Goal: Information Seeking & Learning: Learn about a topic

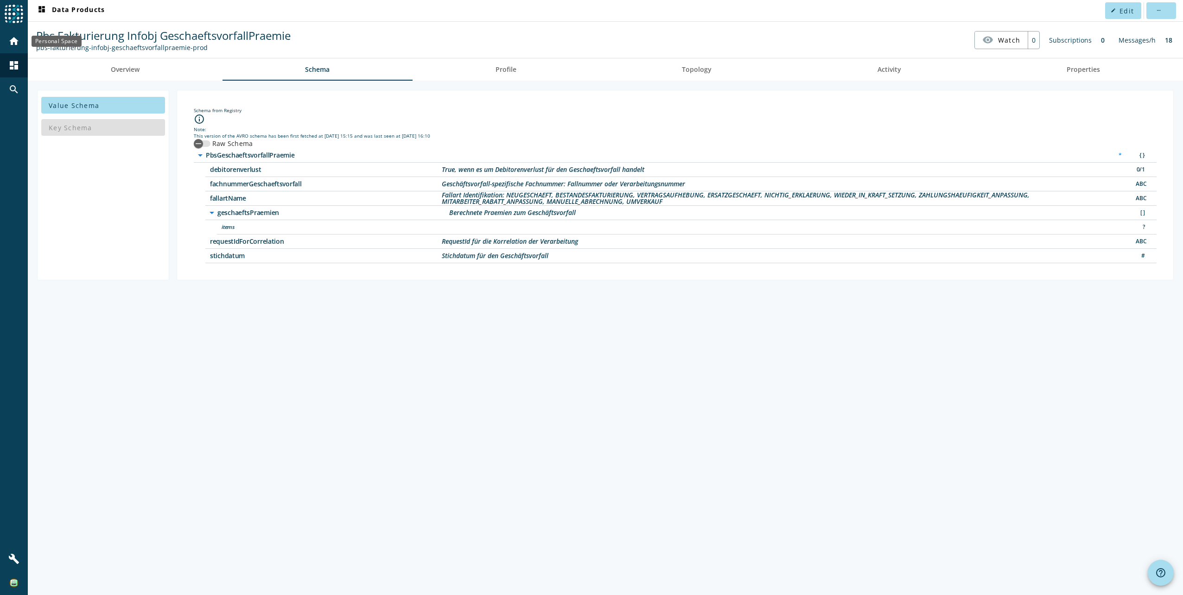
click at [14, 45] on mat-icon "home" at bounding box center [13, 41] width 11 height 11
click at [115, 71] on span "Overview" at bounding box center [125, 69] width 29 height 6
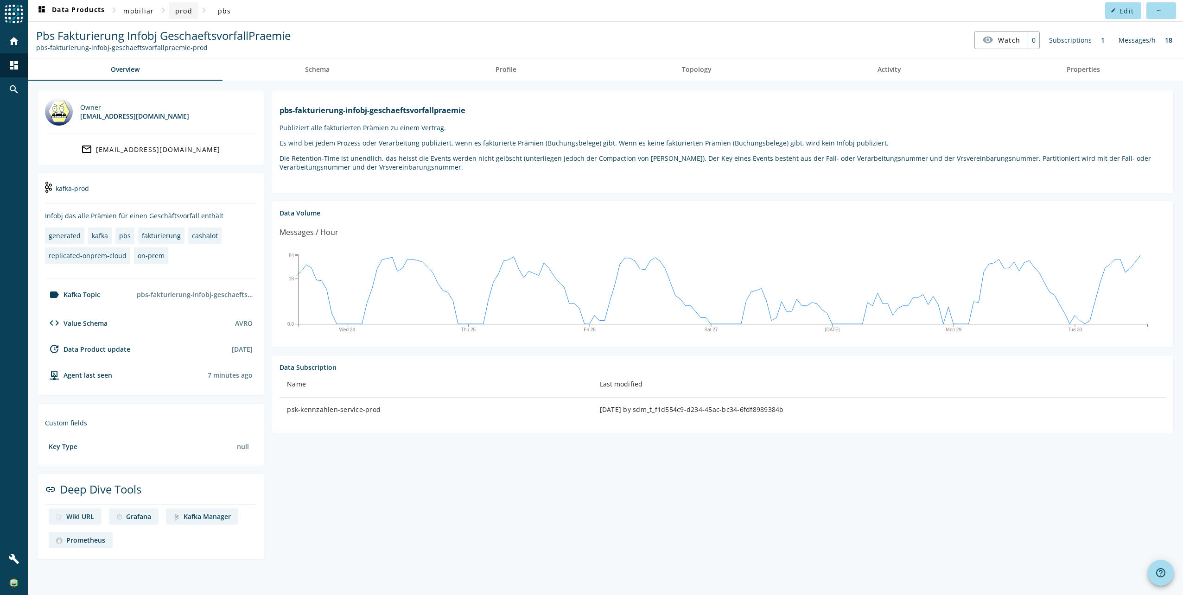
click at [181, 10] on span "prod" at bounding box center [183, 10] width 17 height 9
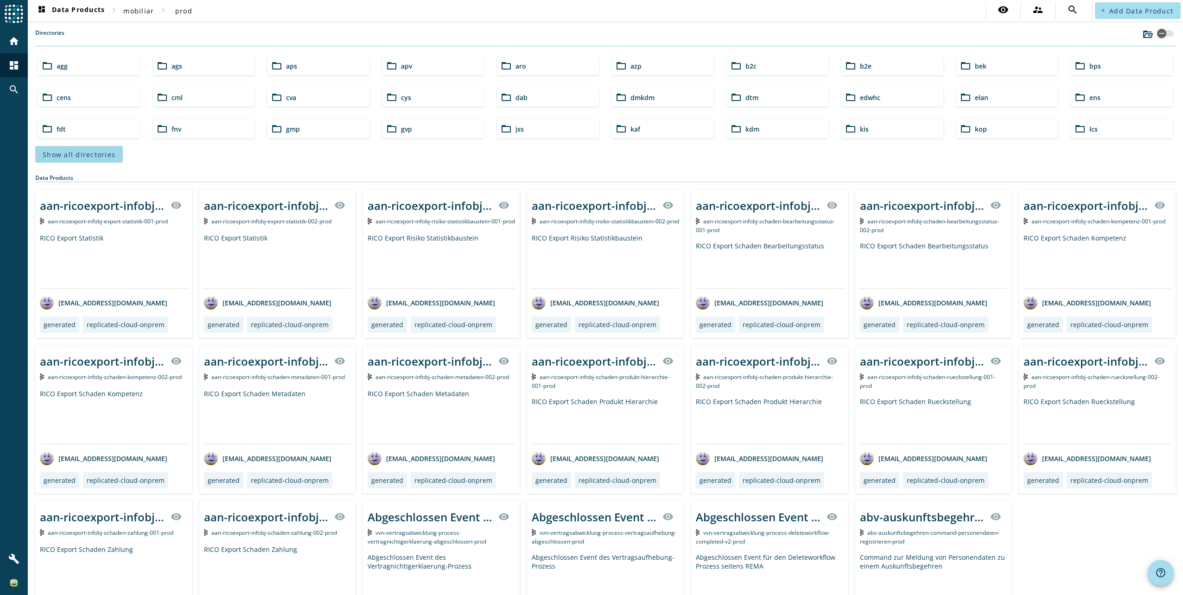
click at [93, 154] on span "Show all directories" at bounding box center [79, 154] width 73 height 9
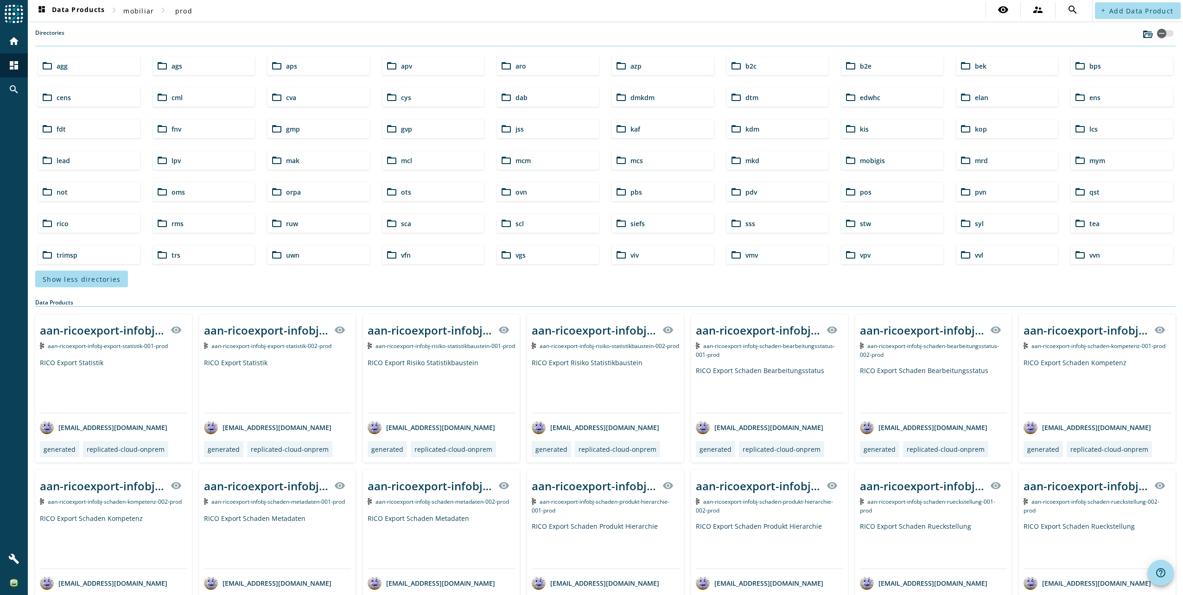
click at [651, 194] on div "folder_open pbs" at bounding box center [663, 192] width 102 height 19
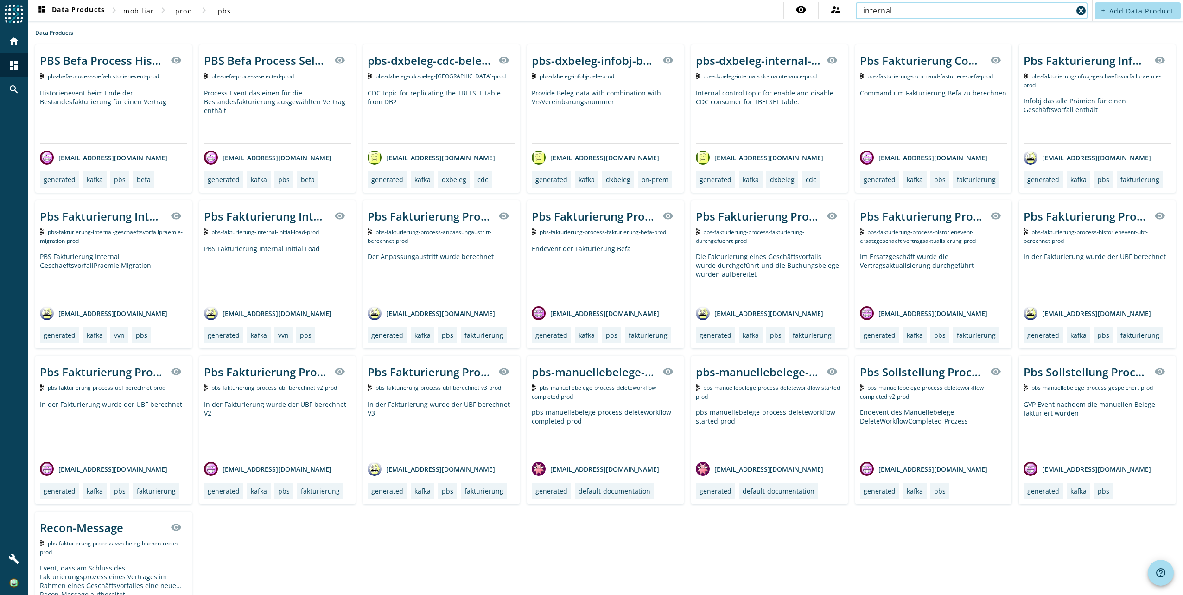
type input "internal"
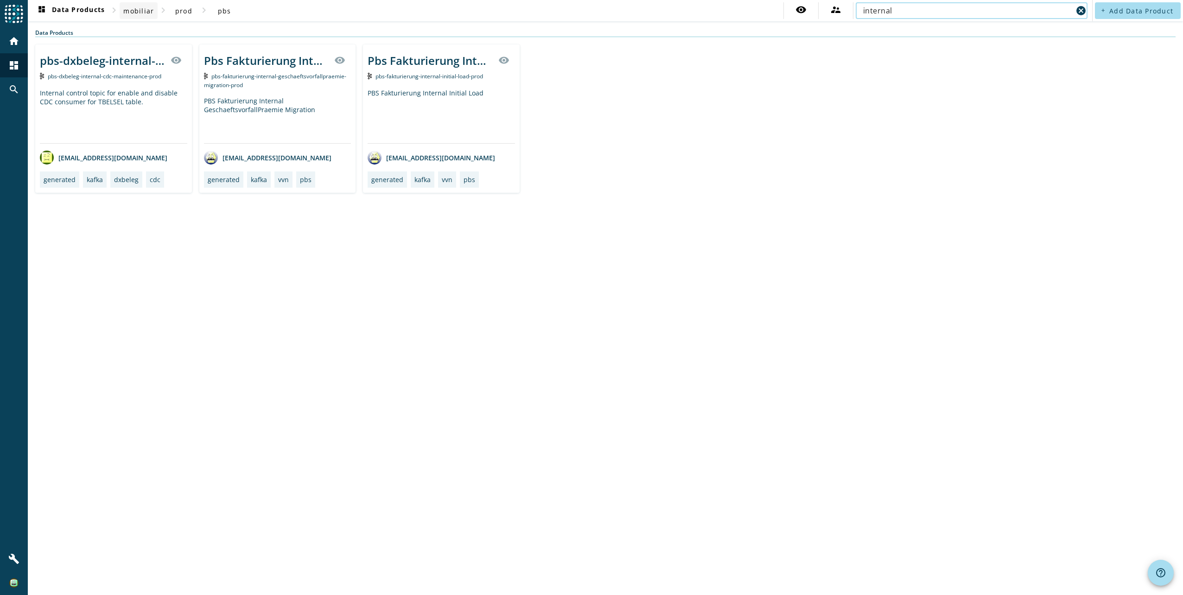
click at [126, 11] on span "mobiliar" at bounding box center [138, 10] width 31 height 9
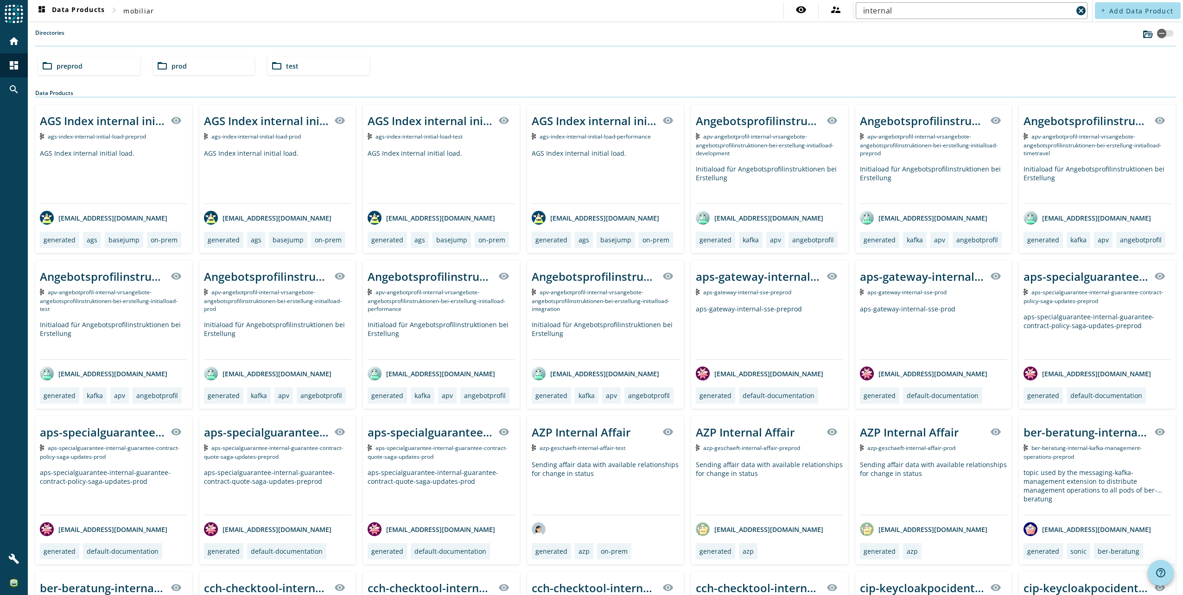
click at [92, 68] on div "folder_open preprod" at bounding box center [89, 66] width 102 height 19
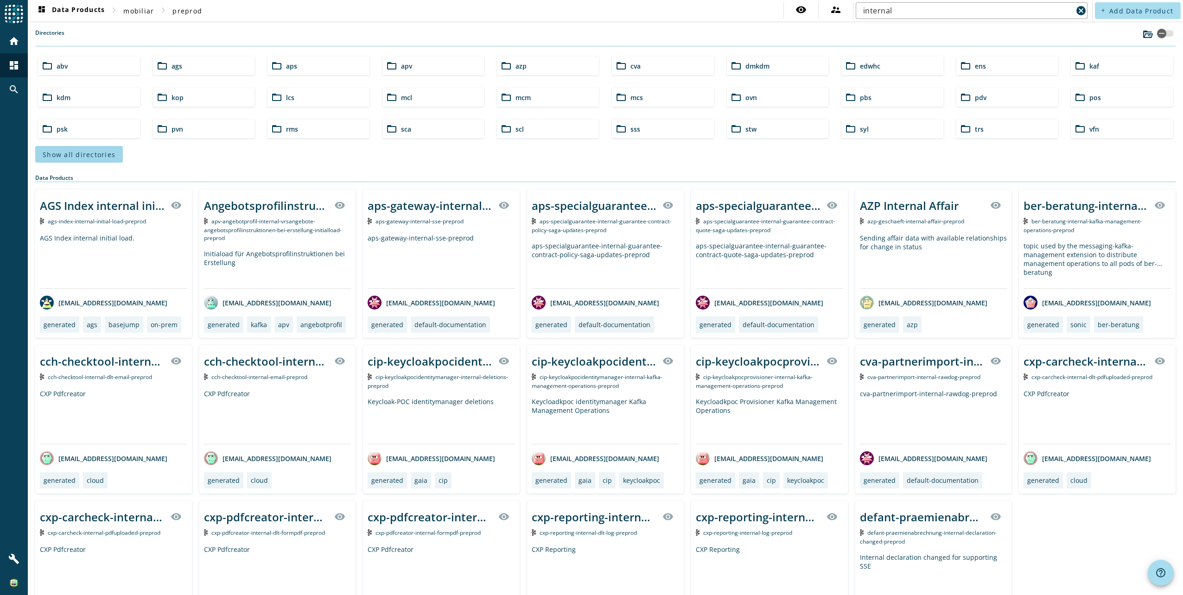
click at [90, 160] on span at bounding box center [79, 154] width 88 height 22
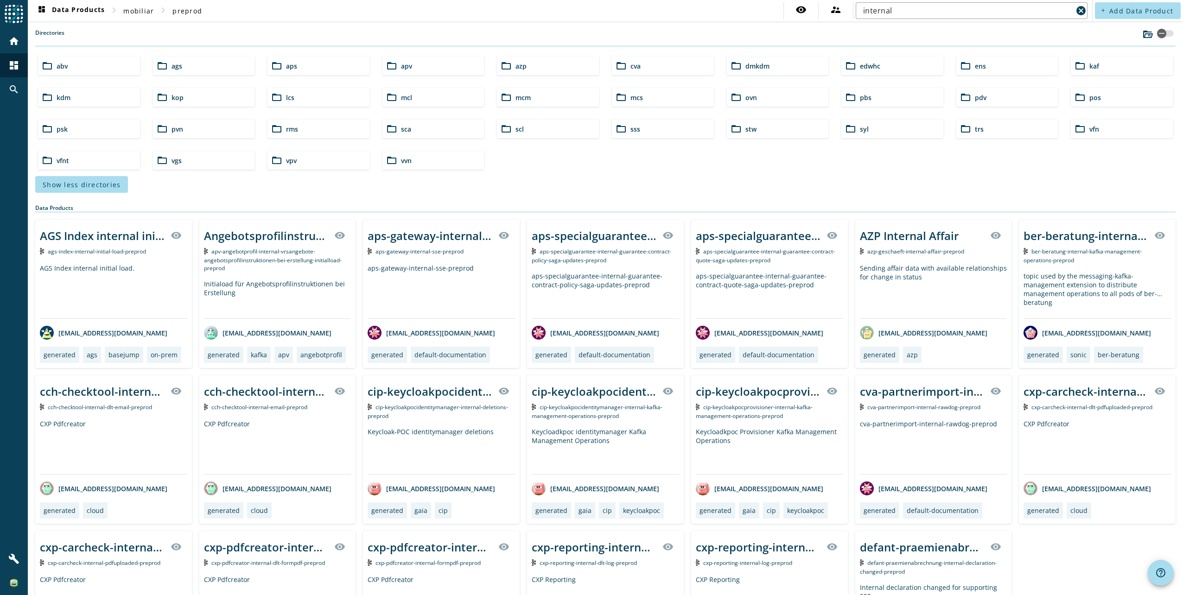
click at [860, 98] on span "pbs" at bounding box center [866, 97] width 12 height 9
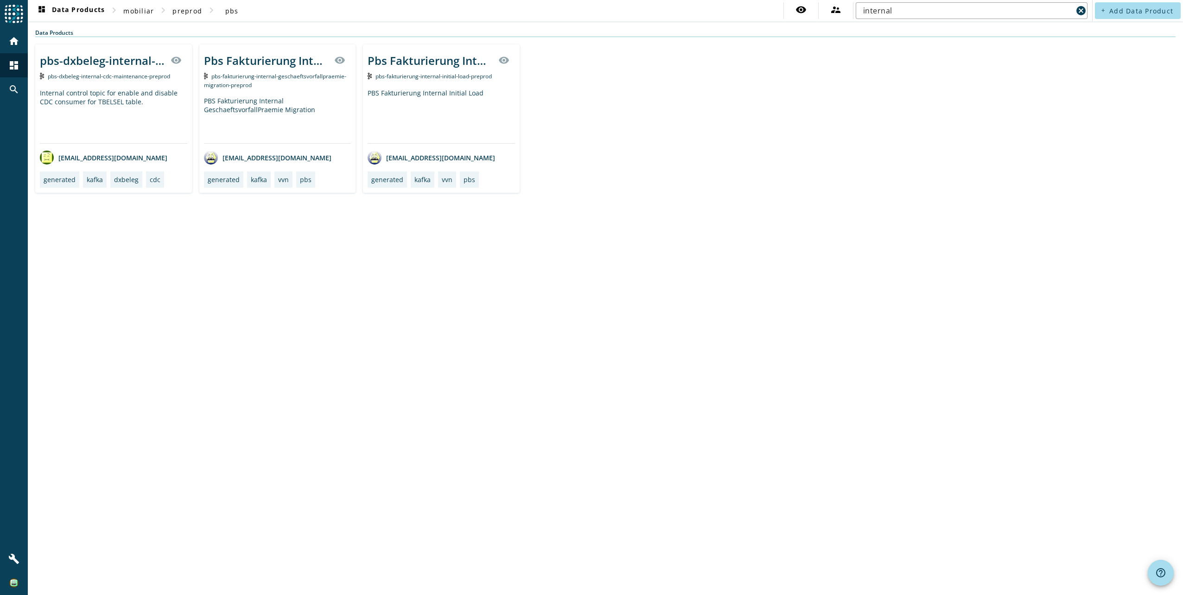
click at [427, 74] on span "pbs-fakturierung-internal-initial-load-preprod" at bounding box center [434, 76] width 116 height 8
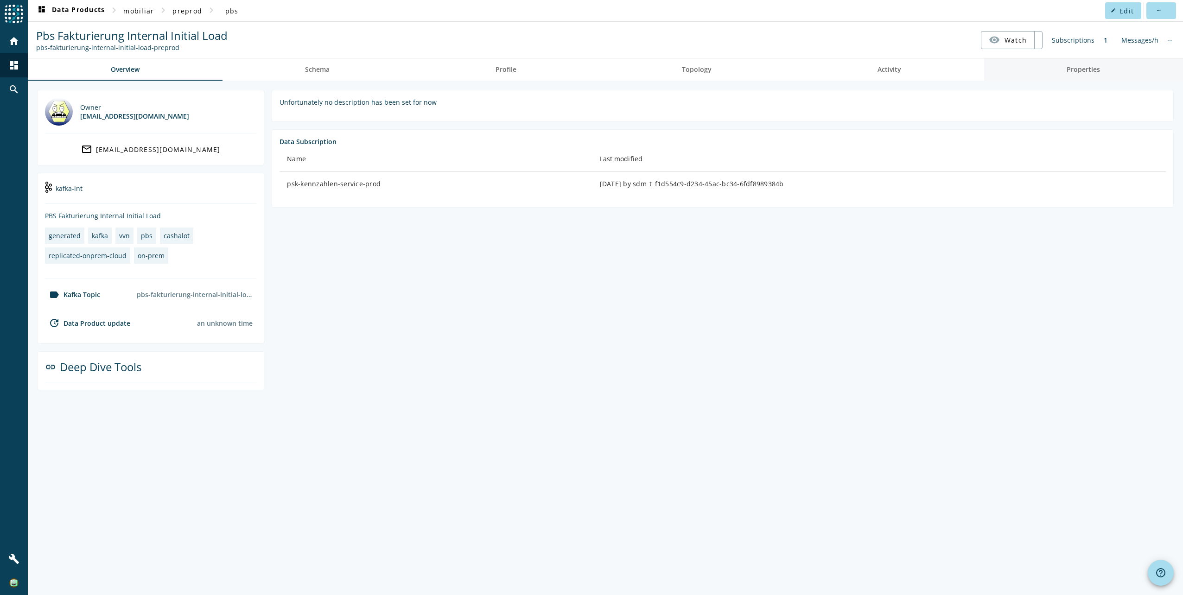
click at [1085, 64] on span "Properties" at bounding box center [1083, 69] width 33 height 22
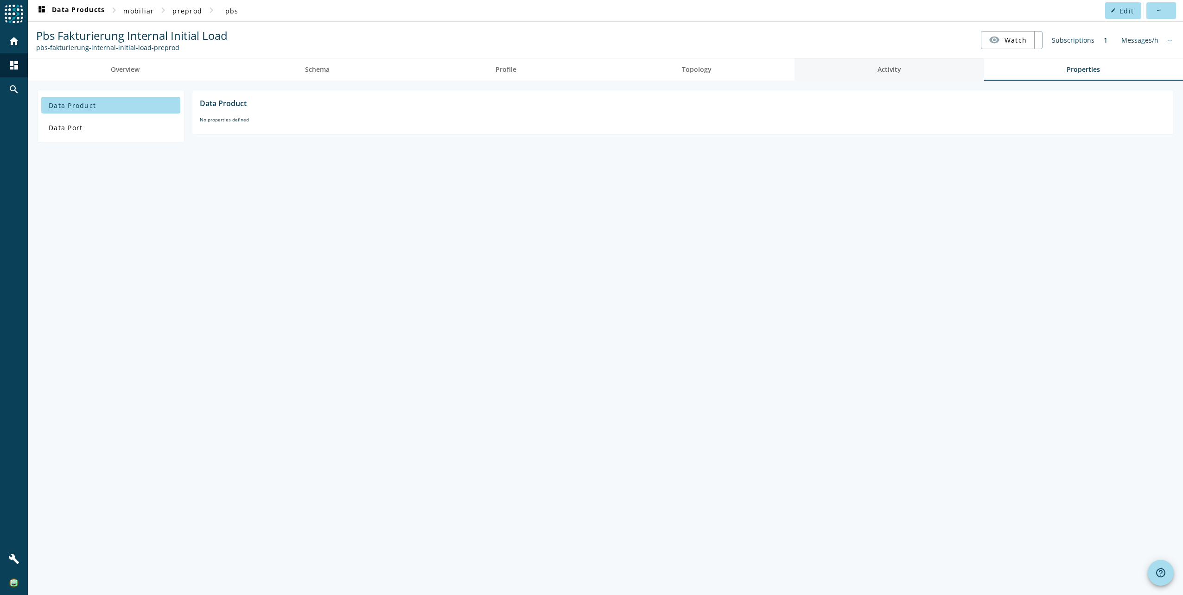
click at [861, 68] on link "Activity" at bounding box center [890, 69] width 190 height 22
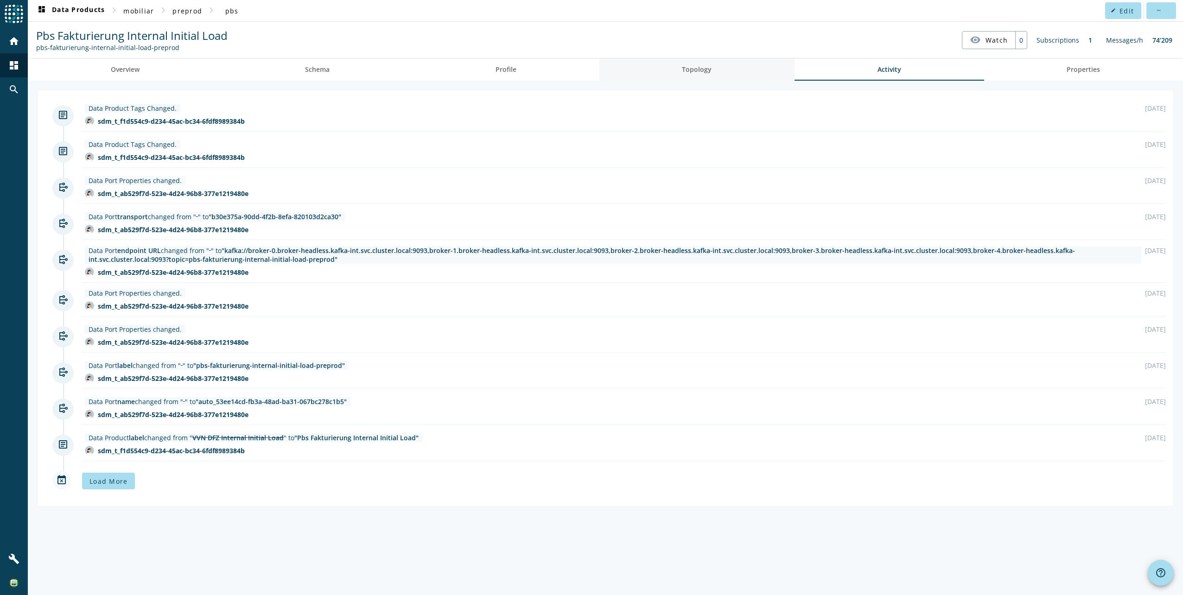
click at [700, 73] on span "Topology" at bounding box center [697, 69] width 30 height 6
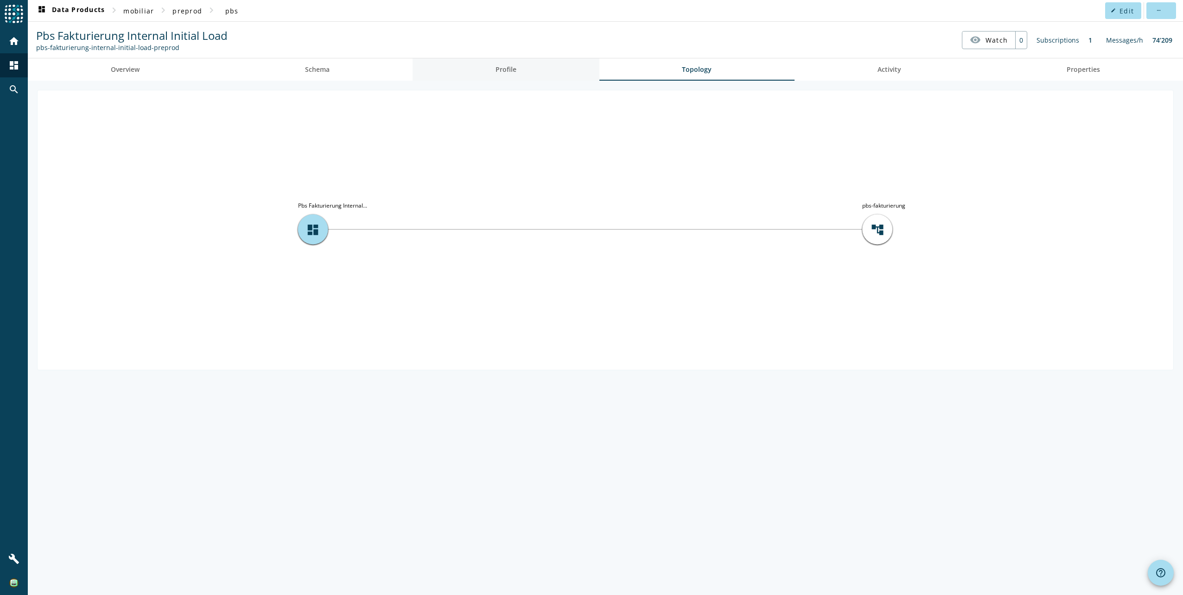
click at [515, 70] on span "Profile" at bounding box center [506, 69] width 21 height 6
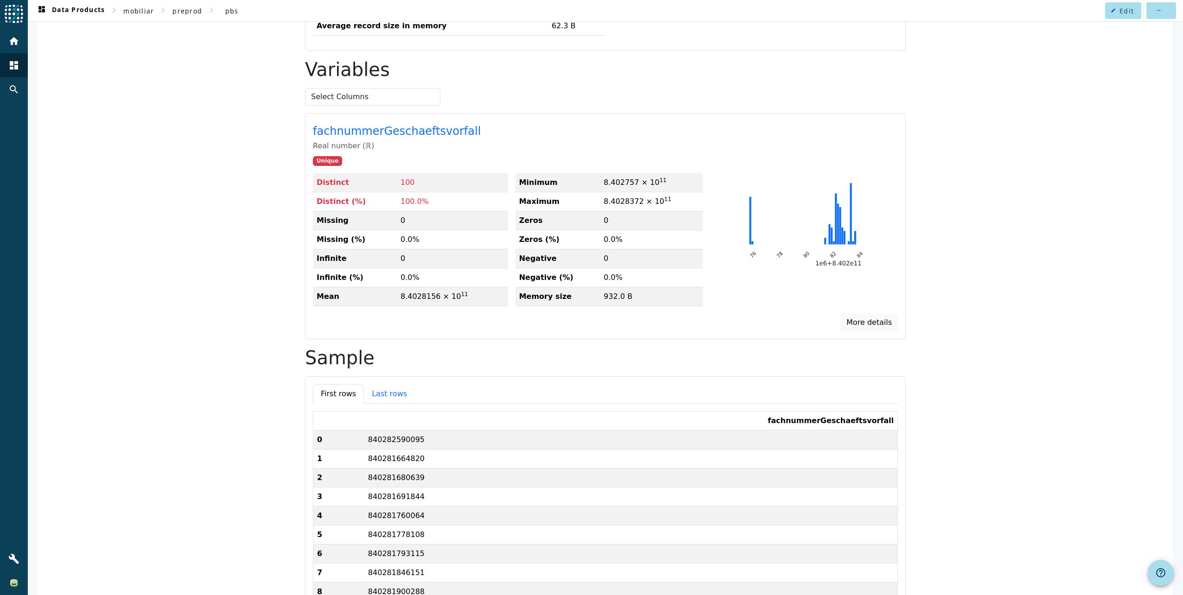
scroll to position [464, 0]
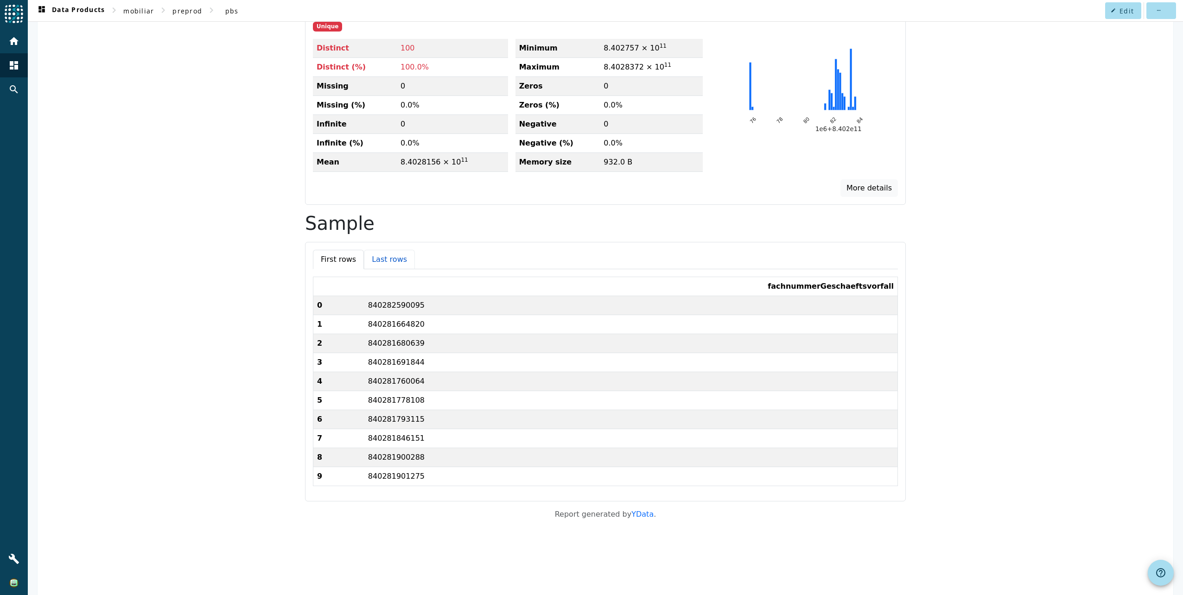
click at [379, 261] on button "Last rows" at bounding box center [389, 259] width 51 height 19
click at [334, 262] on button "First rows" at bounding box center [338, 259] width 51 height 19
click at [868, 186] on button "More details" at bounding box center [869, 188] width 57 height 18
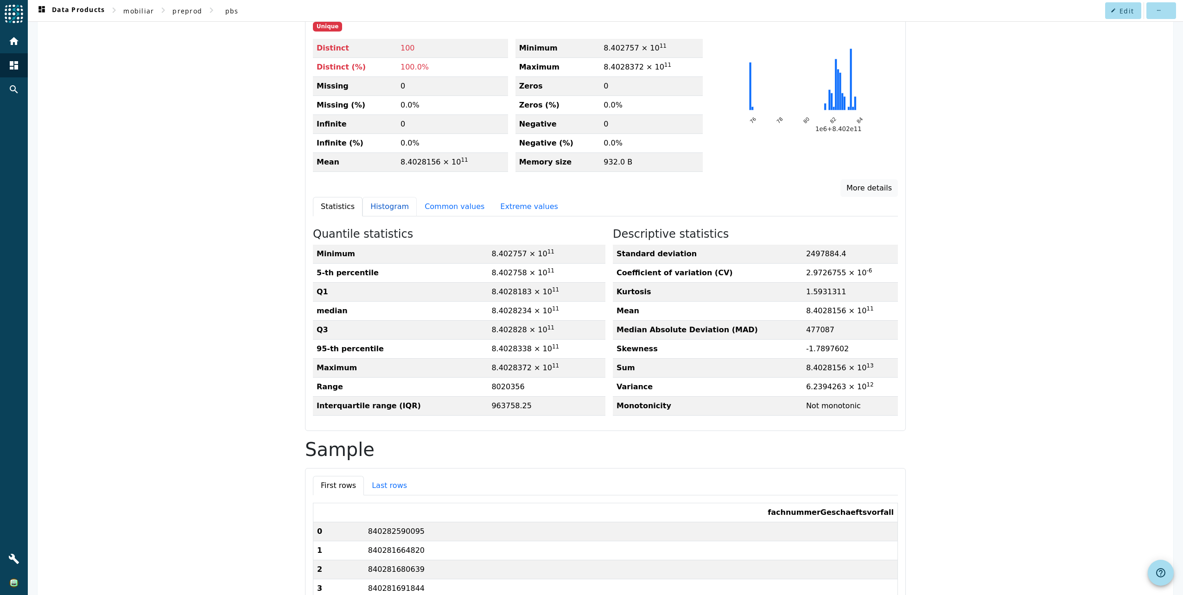
click at [367, 207] on button "Histogram" at bounding box center [390, 206] width 54 height 19
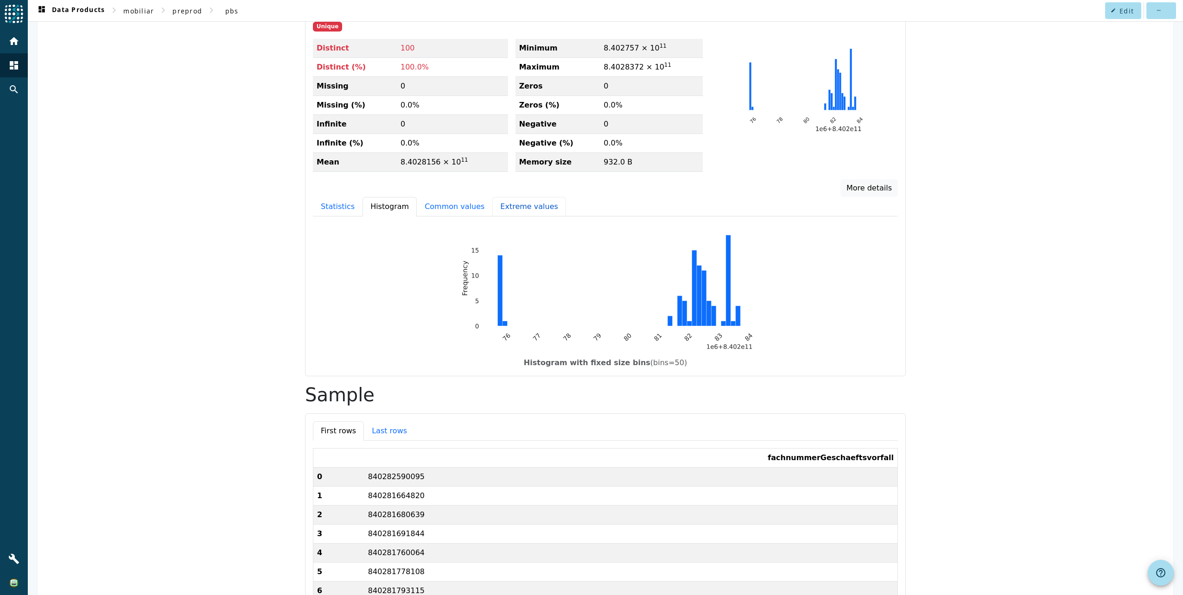
click at [492, 207] on button "Extreme values" at bounding box center [528, 206] width 73 height 19
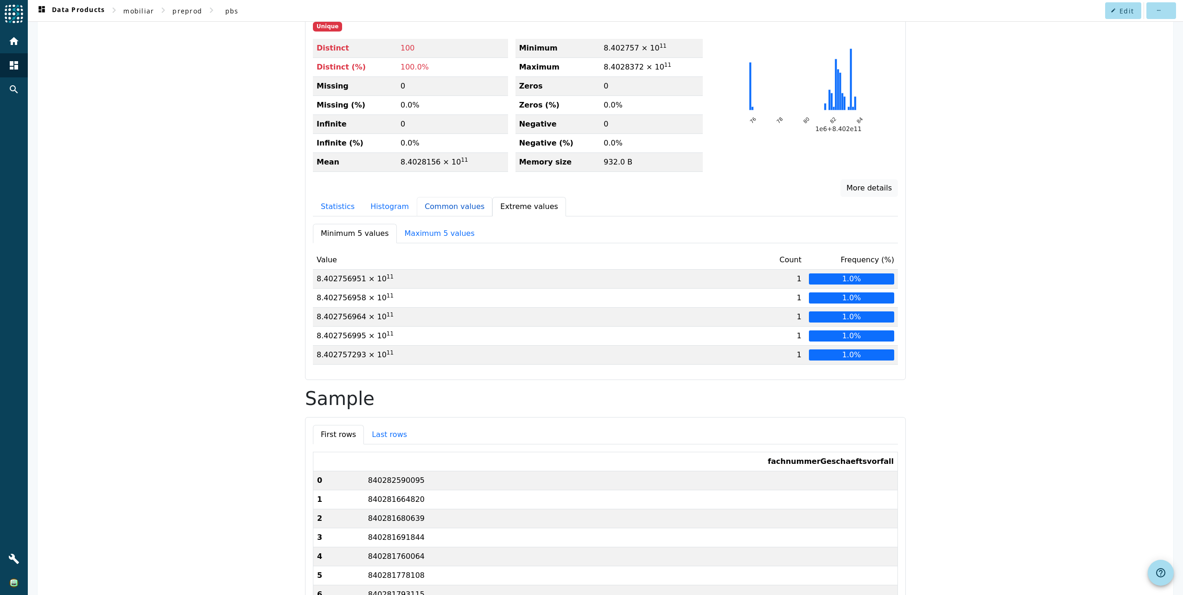
click at [444, 206] on button "Common values" at bounding box center [455, 206] width 76 height 19
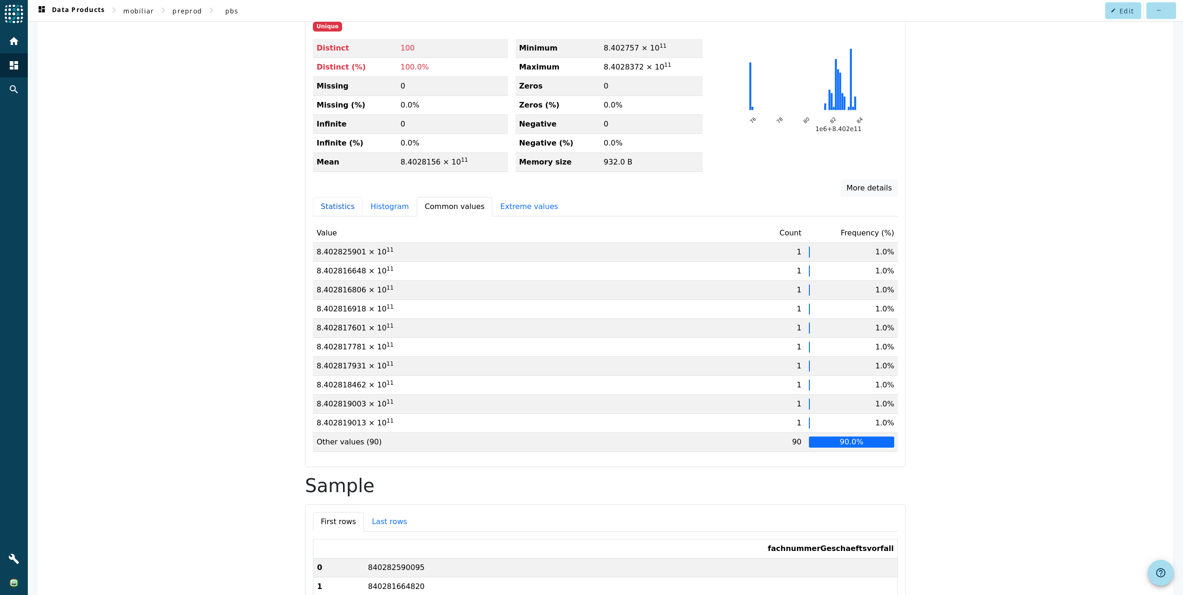
click at [338, 205] on button "Statistics" at bounding box center [338, 206] width 50 height 19
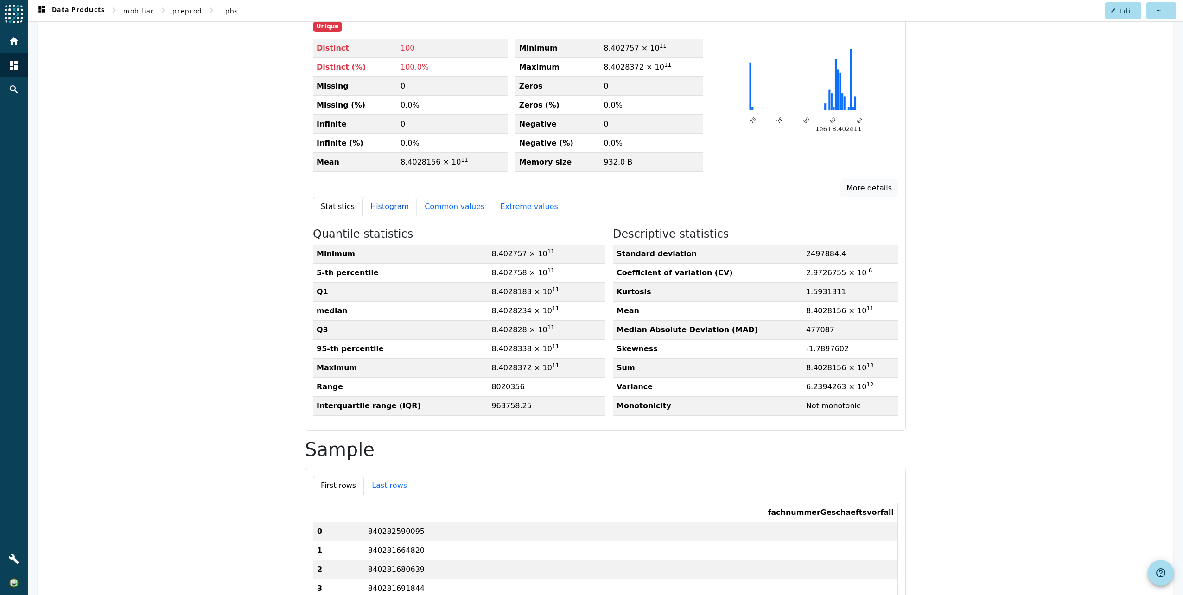
click at [369, 204] on button "Histogram" at bounding box center [390, 206] width 54 height 19
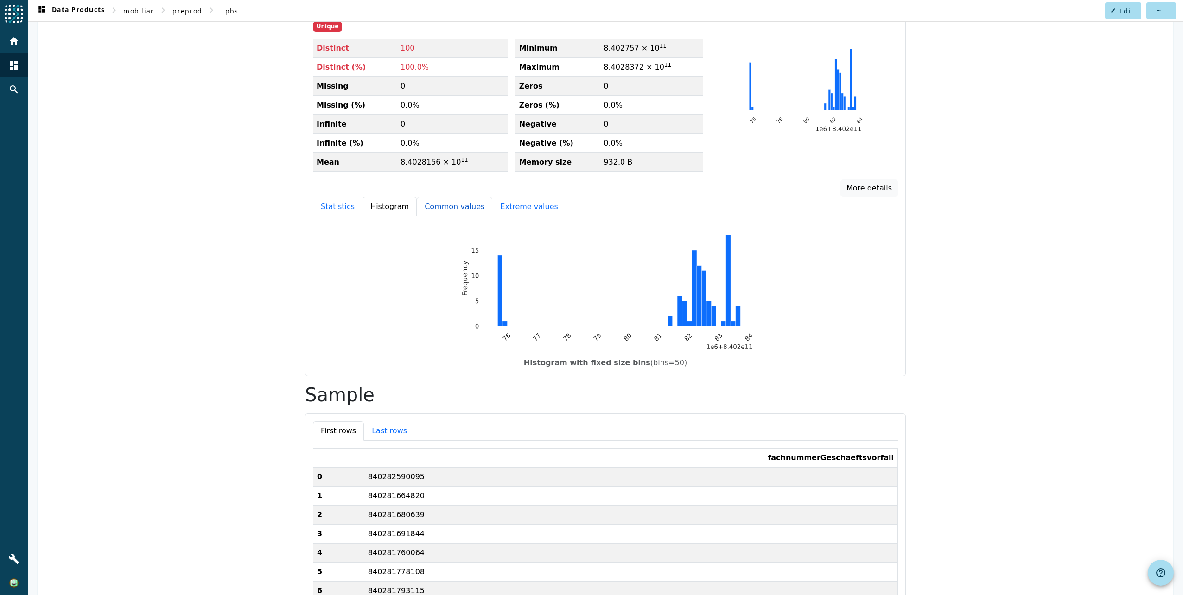
click at [417, 199] on button "Common values" at bounding box center [455, 206] width 76 height 19
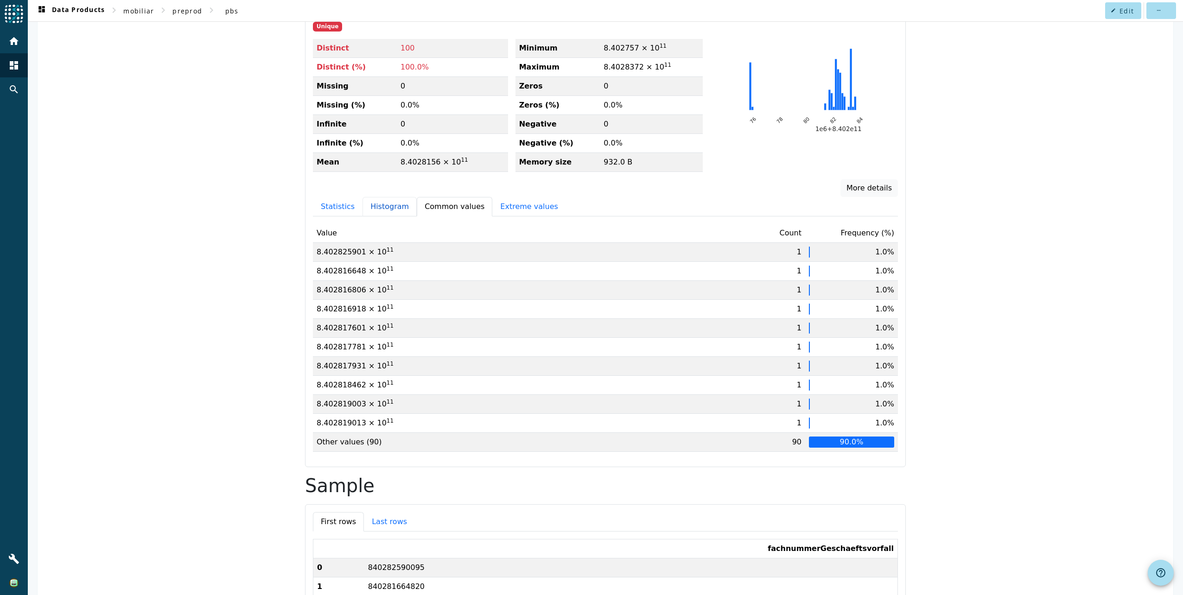
click at [371, 201] on button "Histogram" at bounding box center [390, 206] width 54 height 19
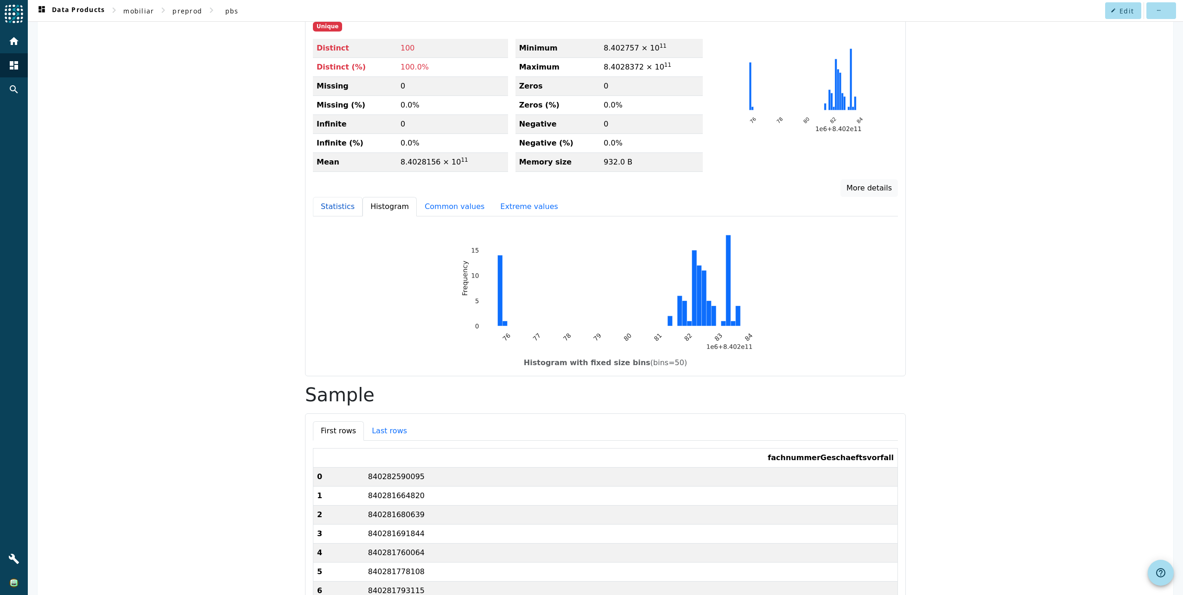
click at [332, 206] on button "Statistics" at bounding box center [338, 206] width 50 height 19
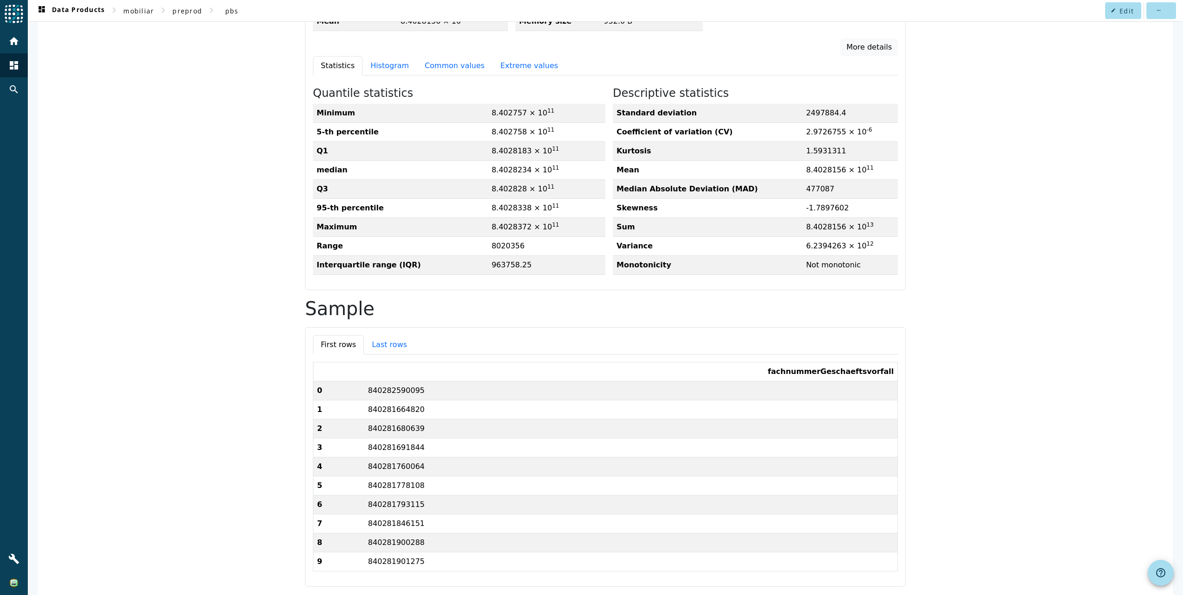
scroll to position [151, 0]
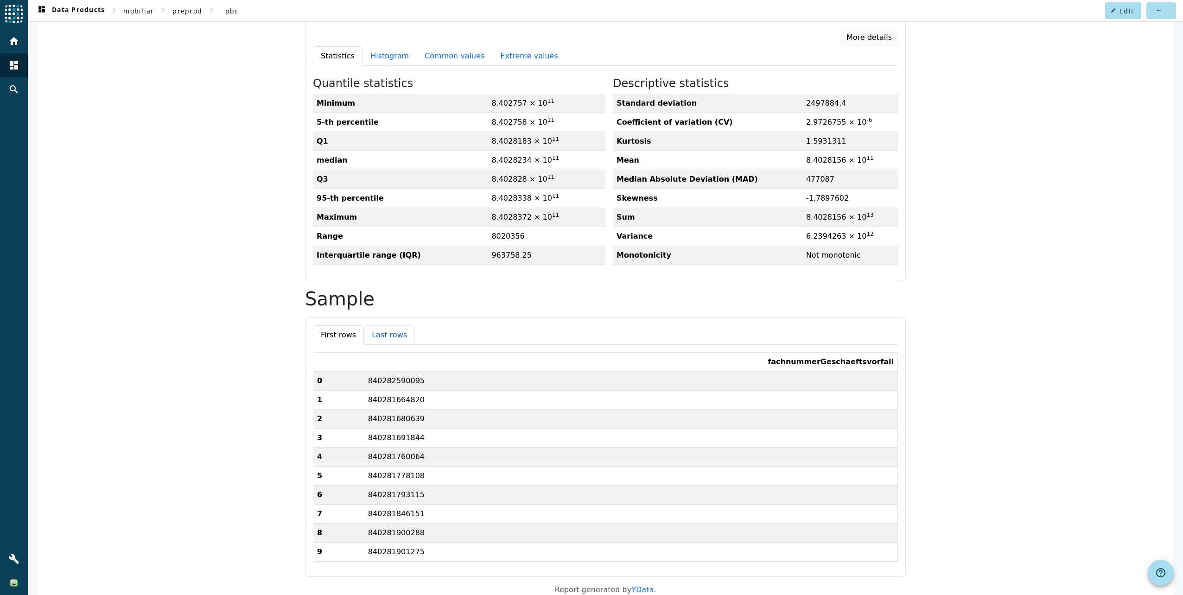
click at [376, 332] on button "Last rows" at bounding box center [389, 334] width 51 height 19
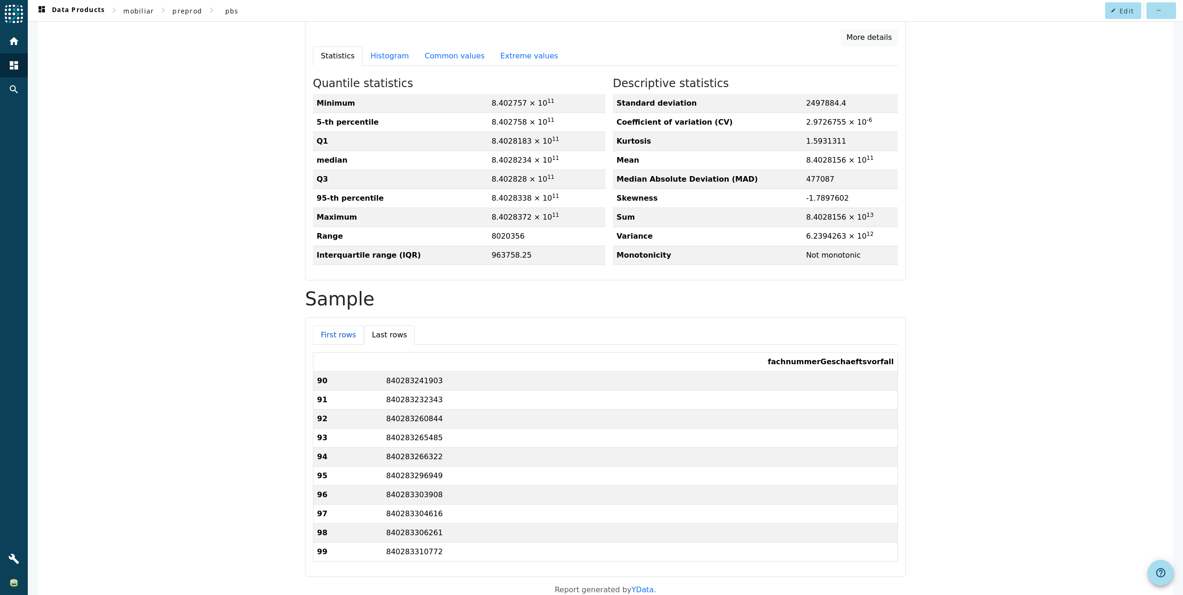
click at [331, 331] on button "First rows" at bounding box center [338, 334] width 51 height 19
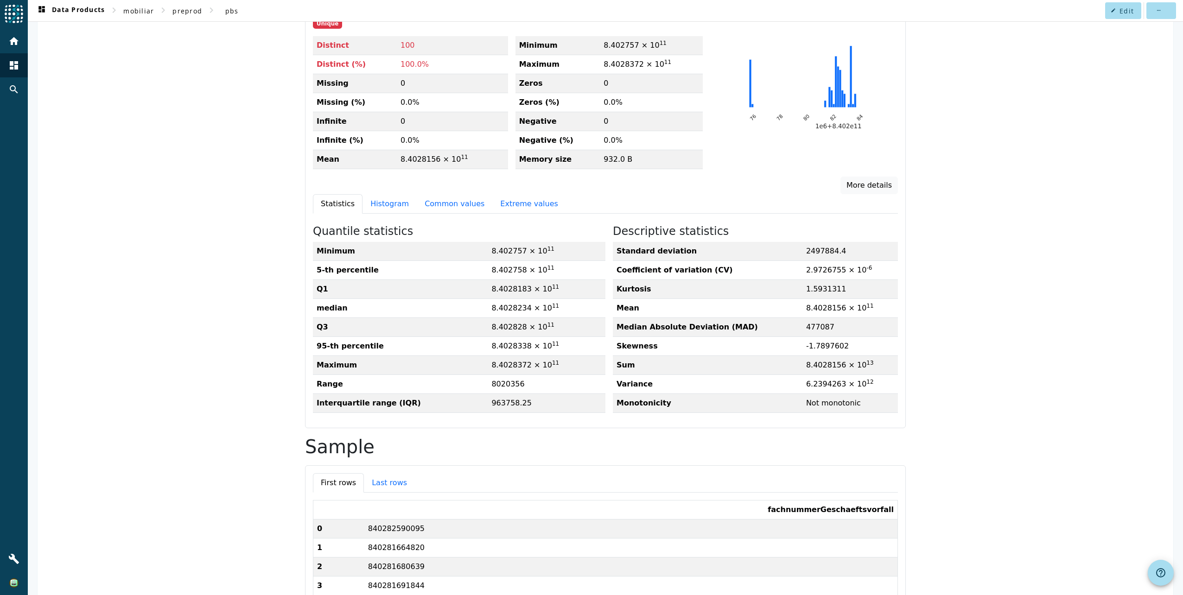
scroll to position [0, 0]
